Goal: Check status: Check status

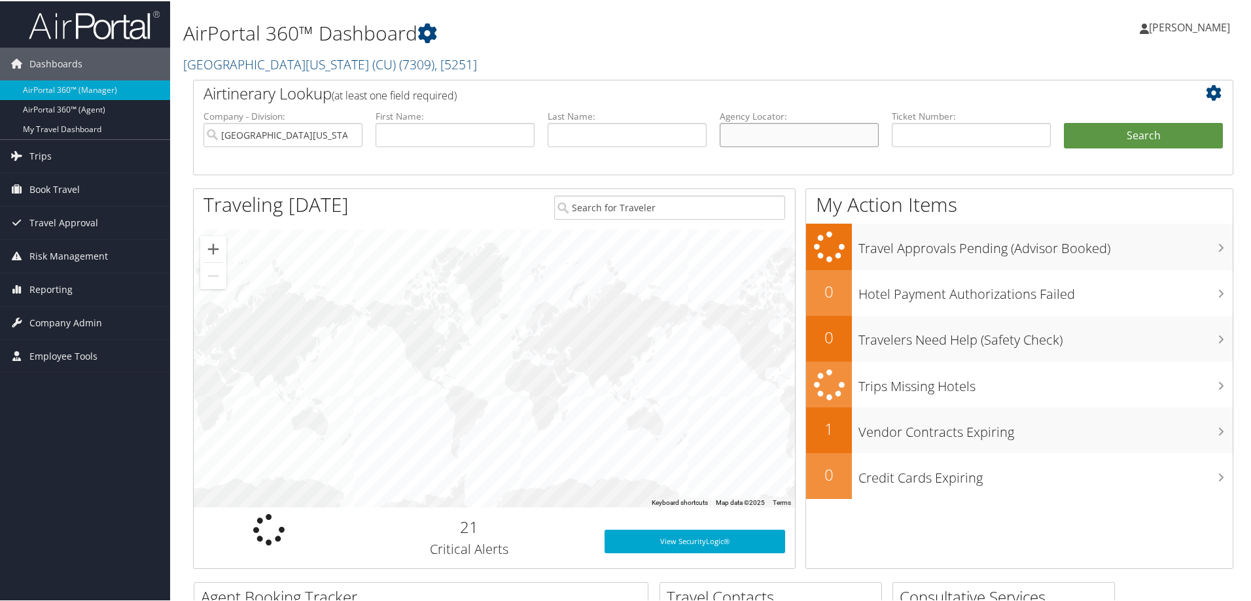
click at [786, 125] on input "text" at bounding box center [799, 134] width 159 height 24
paste input "DNV8PN"
type input "DNV8PN"
click at [1116, 139] on button "Search" at bounding box center [1143, 135] width 159 height 26
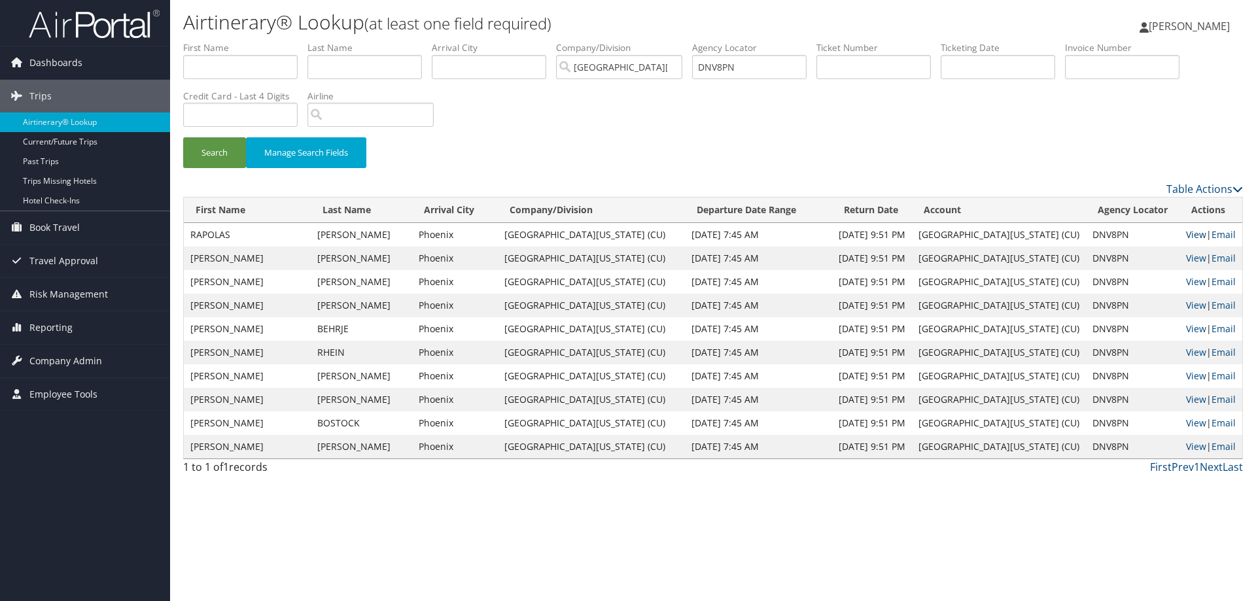
click at [836, 232] on link "View" at bounding box center [1196, 234] width 20 height 12
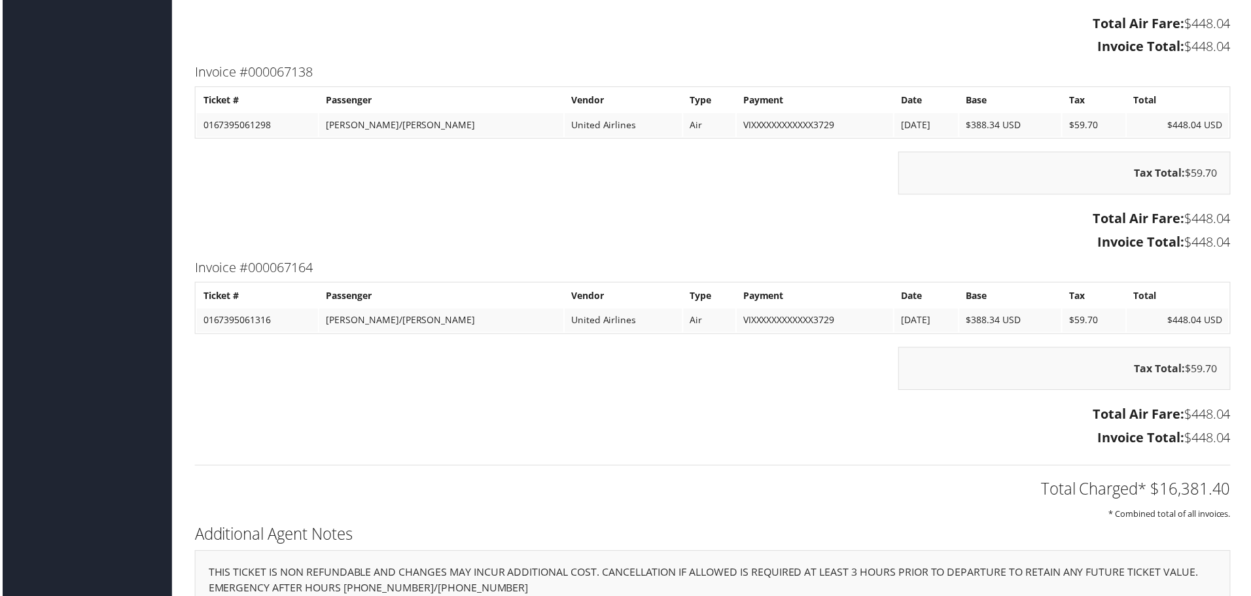
scroll to position [10050, 0]
